Goal: Find specific page/section

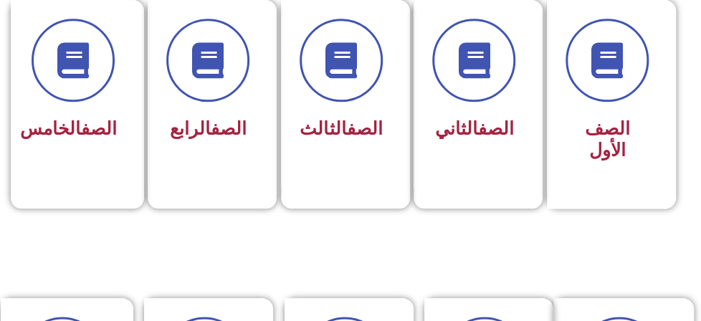
scroll to position [430, 0]
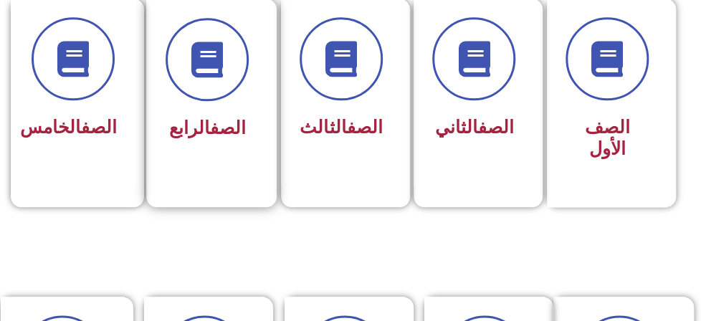
click at [234, 112] on div "الصف الرابع" at bounding box center [207, 129] width 83 height 34
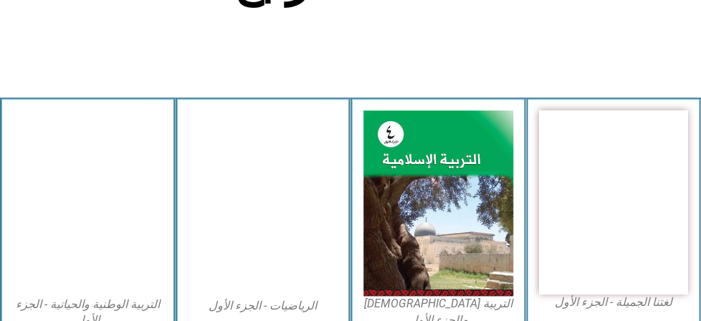
scroll to position [430, 0]
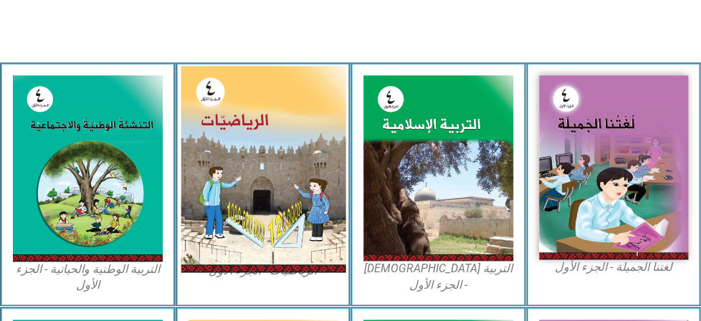
click at [271, 244] on img at bounding box center [263, 169] width 164 height 206
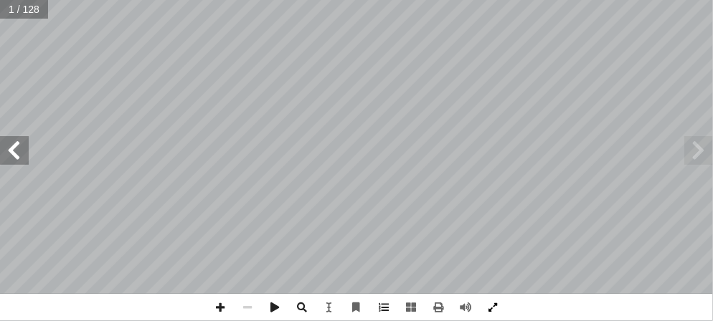
click at [493, 306] on span at bounding box center [492, 307] width 27 height 27
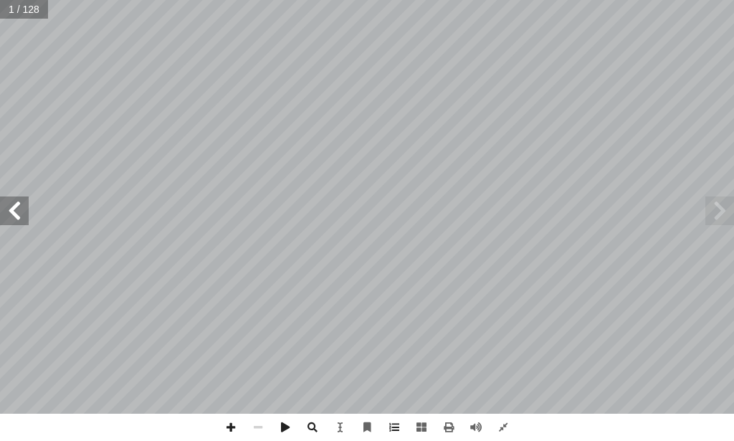
click at [23, 219] on span at bounding box center [14, 210] width 29 height 29
click at [227, 320] on span at bounding box center [230, 427] width 27 height 27
